Goal: Complete application form

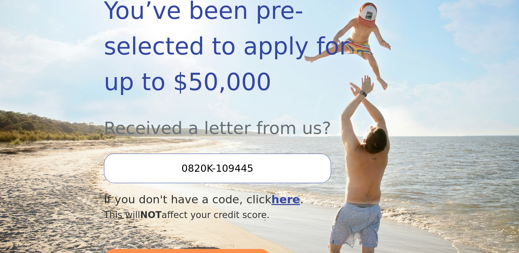
scroll to position [171, 0]
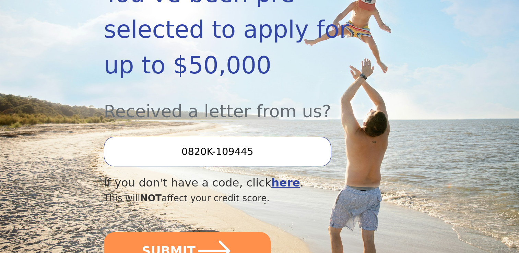
click at [185, 232] on button "SUBMIT" at bounding box center [187, 251] width 167 height 38
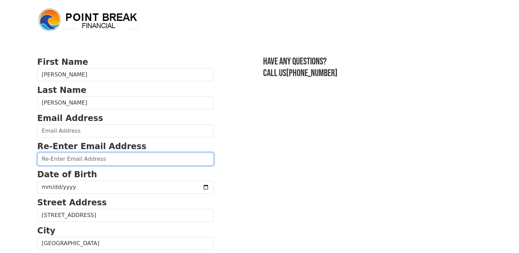
click at [99, 159] on input "email" at bounding box center [125, 159] width 176 height 13
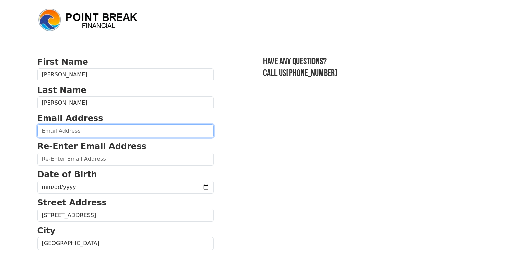
click at [103, 133] on input "email" at bounding box center [125, 130] width 176 height 13
type input "J_M_XIONG@YAHOO.COM"
type input "(414) 403-8816"
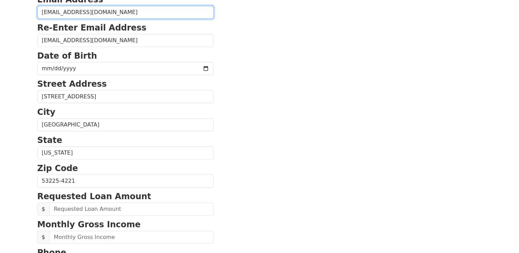
scroll to position [84, 0]
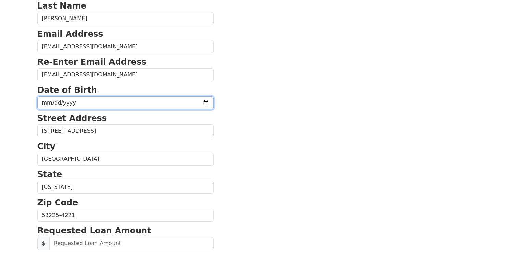
click at [132, 99] on input "date" at bounding box center [125, 102] width 176 height 13
type input "1976-07-17"
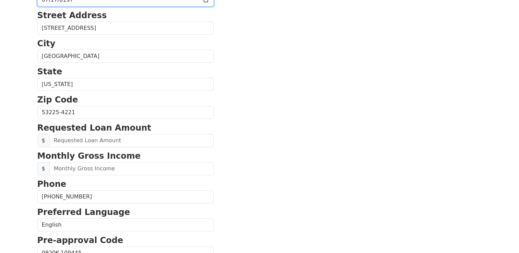
scroll to position [221, 0]
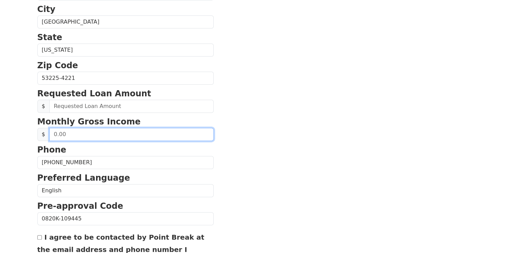
click at [71, 132] on input "text" at bounding box center [131, 134] width 164 height 13
click at [118, 134] on input "text" at bounding box center [131, 134] width 164 height 13
type input "6,083.00"
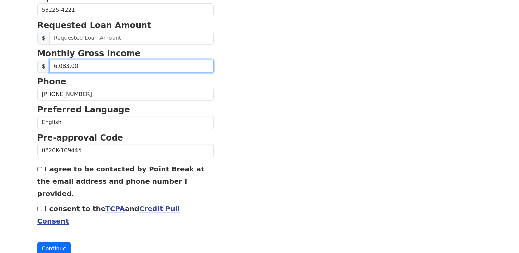
scroll to position [290, 0]
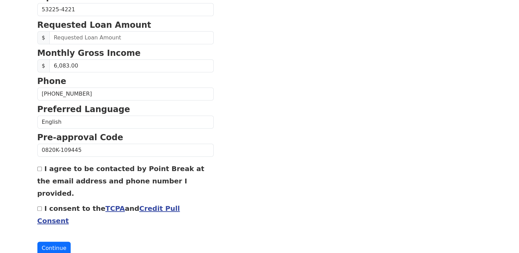
click at [37, 167] on input "I agree to be contacted by Point Break at the email address and phone number I …" at bounding box center [39, 169] width 4 height 4
checkbox input "true"
click at [37, 206] on input "I consent to the TCPA and Credit Pull Consent" at bounding box center [39, 208] width 4 height 4
checkbox input "true"
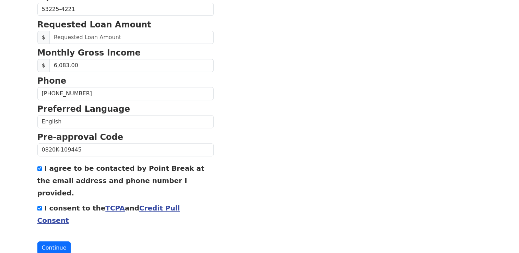
click at [57, 241] on button "Continue" at bounding box center [54, 247] width 34 height 13
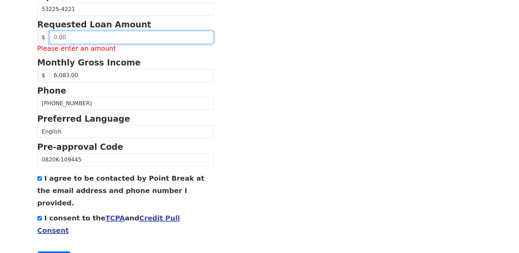
click at [70, 31] on input "text" at bounding box center [131, 37] width 164 height 13
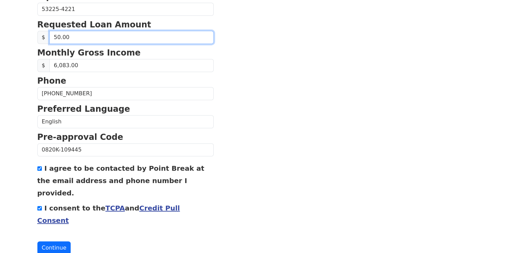
type input "5.00"
type input "1.00"
type input "30,000.00"
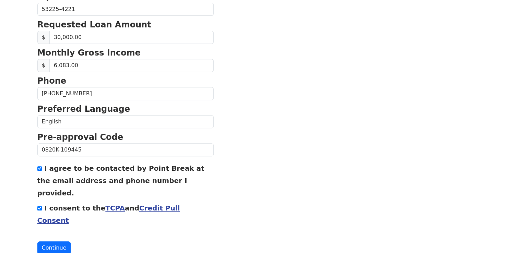
click at [52, 241] on button "Continue" at bounding box center [54, 247] width 34 height 13
